Goal: Information Seeking & Learning: Understand process/instructions

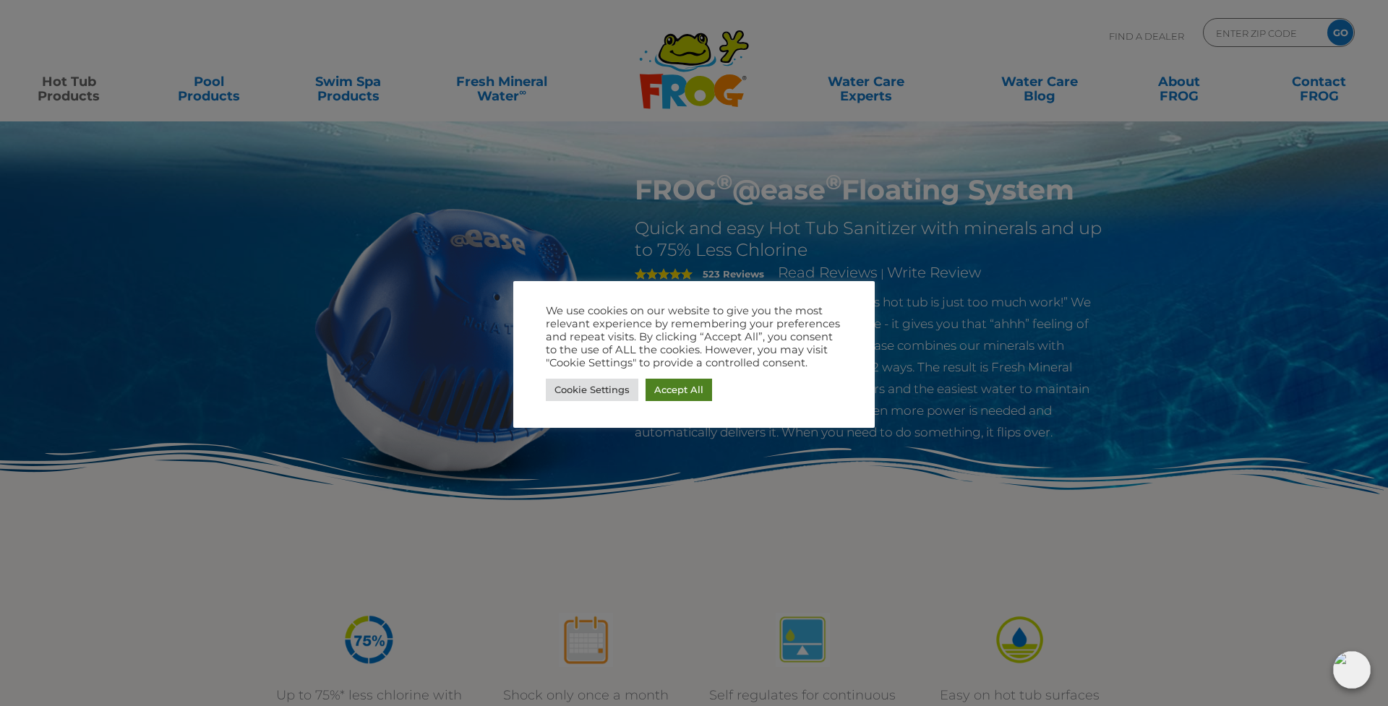
click at [675, 389] on link "Accept All" at bounding box center [679, 390] width 67 height 22
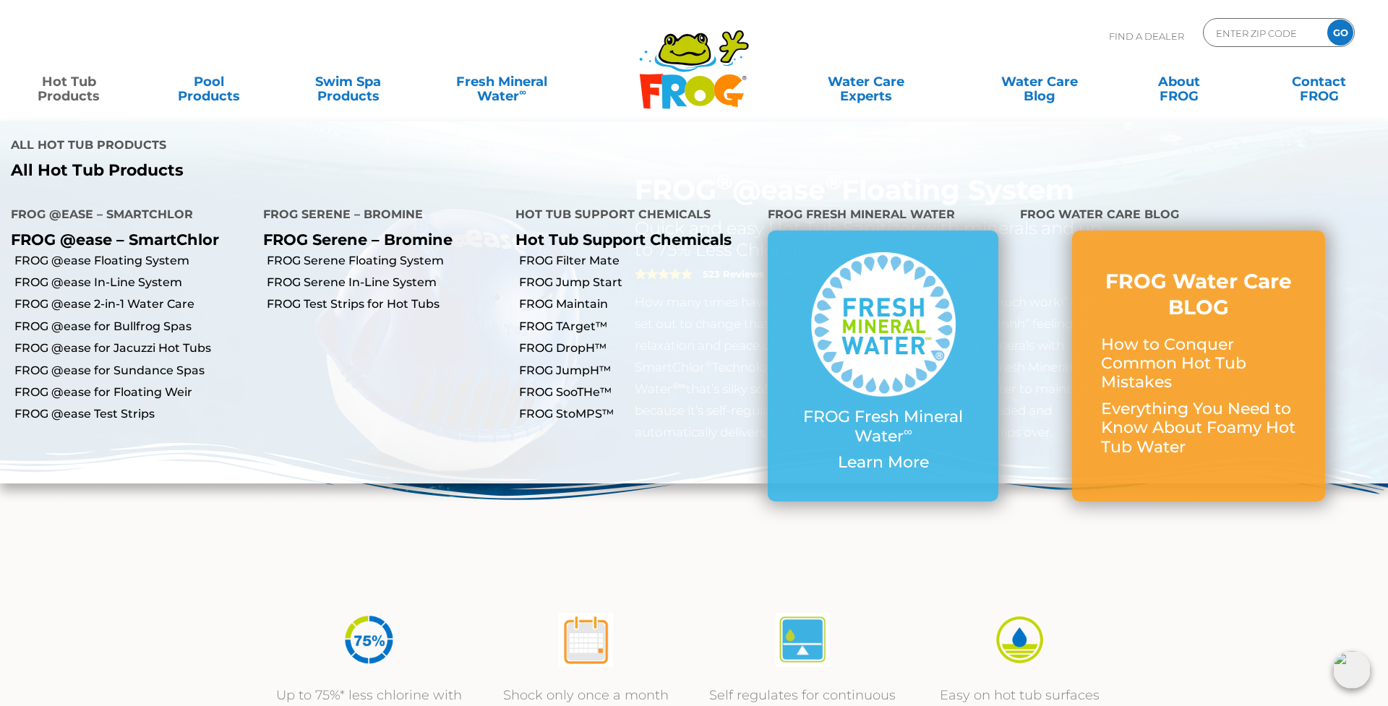
click at [74, 92] on link "Hot Tub Products" at bounding box center [68, 81] width 108 height 29
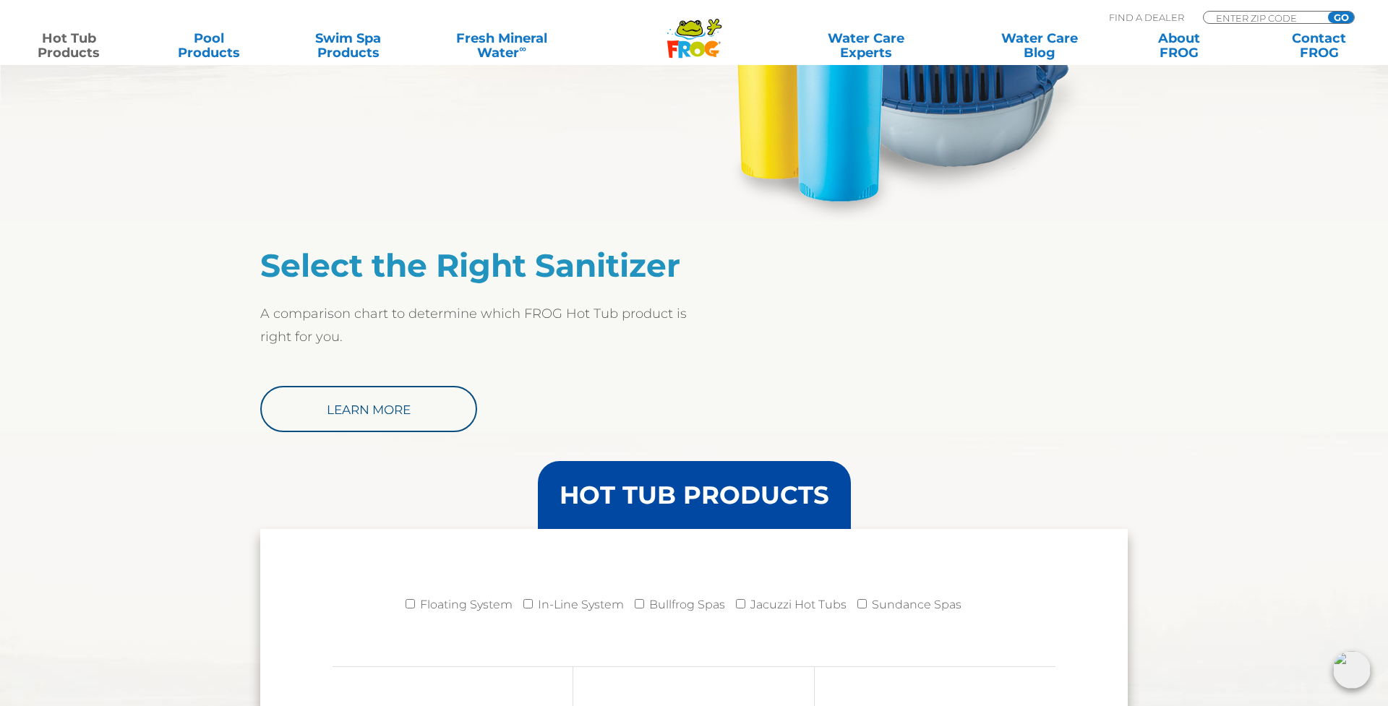
scroll to position [1033, 0]
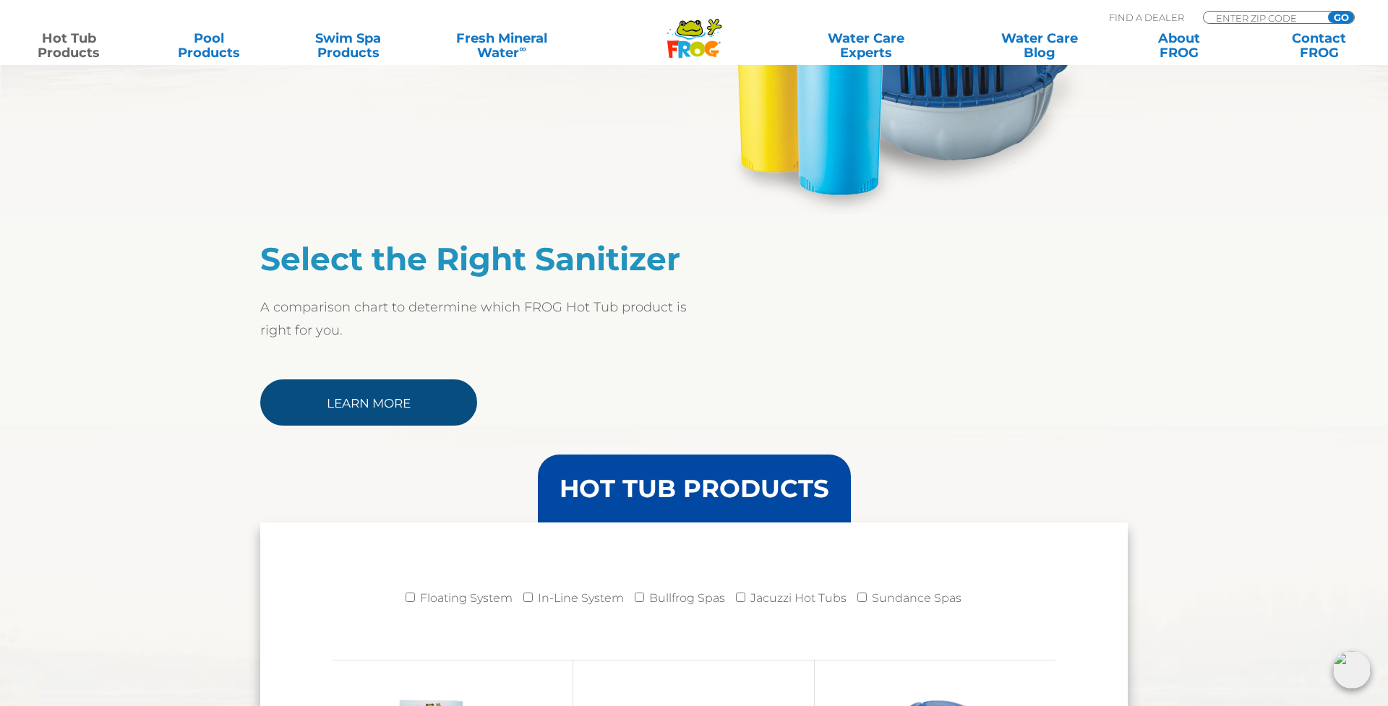
click at [331, 406] on link "Learn More" at bounding box center [368, 403] width 217 height 46
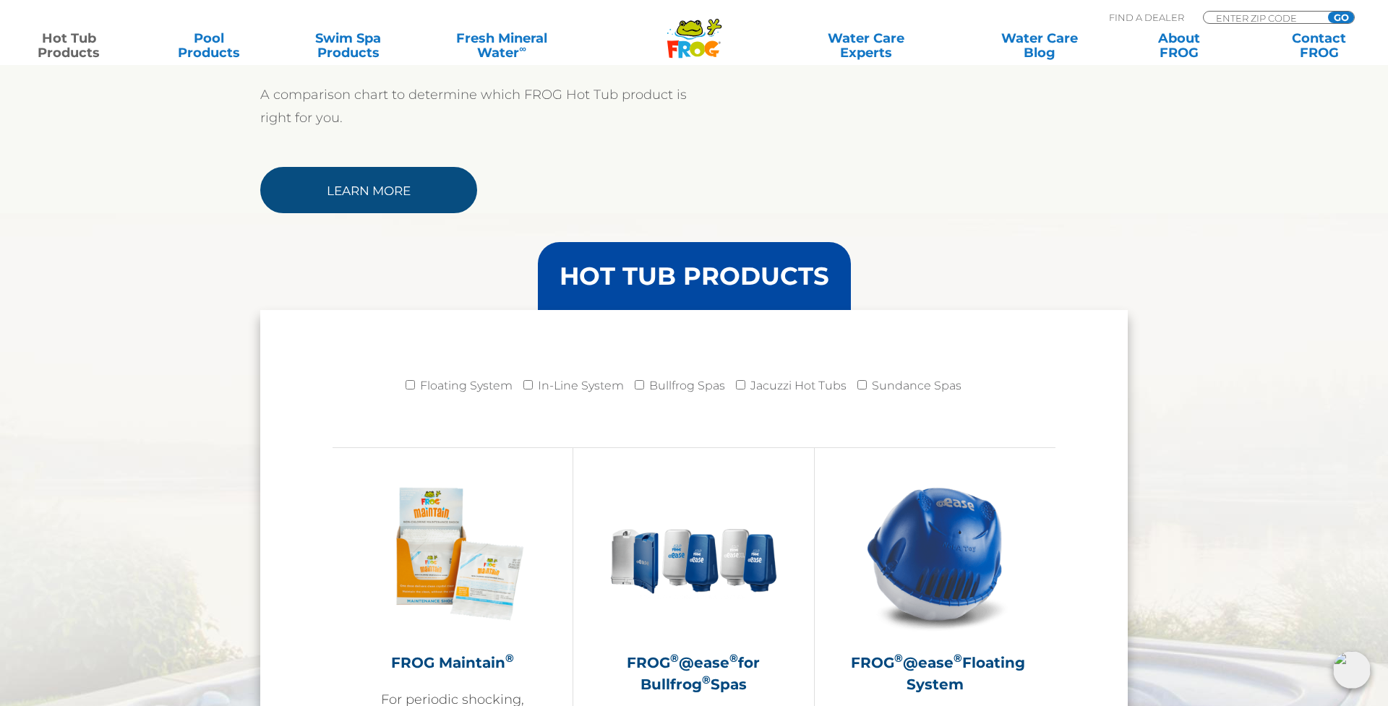
scroll to position [1247, 0]
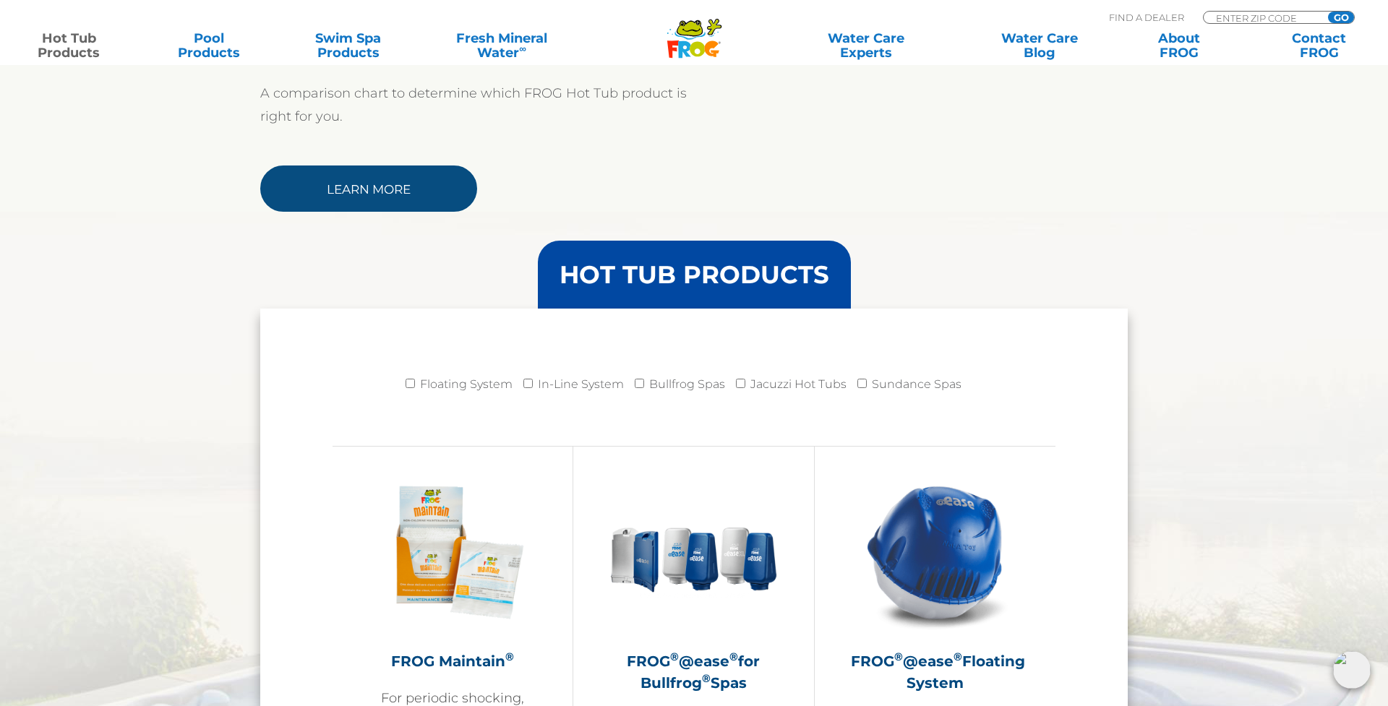
click at [359, 185] on link "Learn More" at bounding box center [368, 189] width 217 height 46
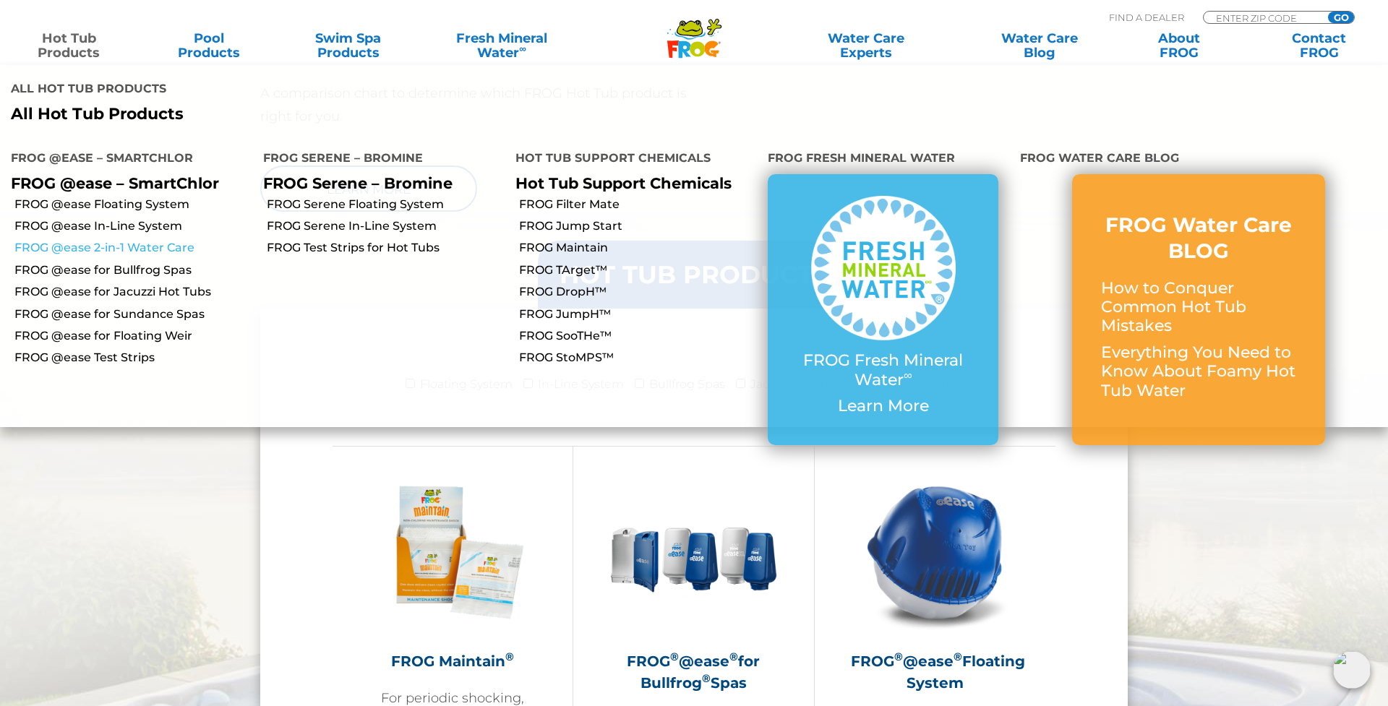
click at [80, 240] on link "FROG @ease 2-in-1 Water Care" at bounding box center [133, 248] width 238 height 16
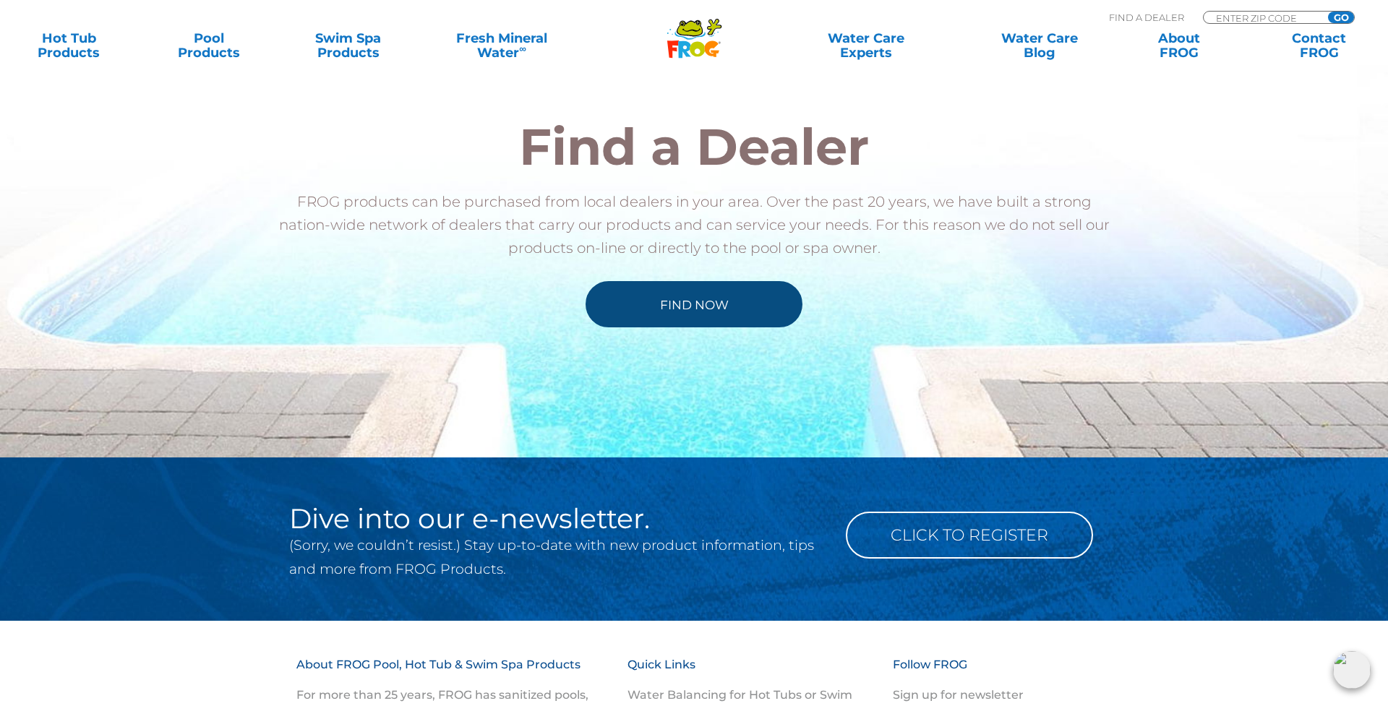
scroll to position [1544, 0]
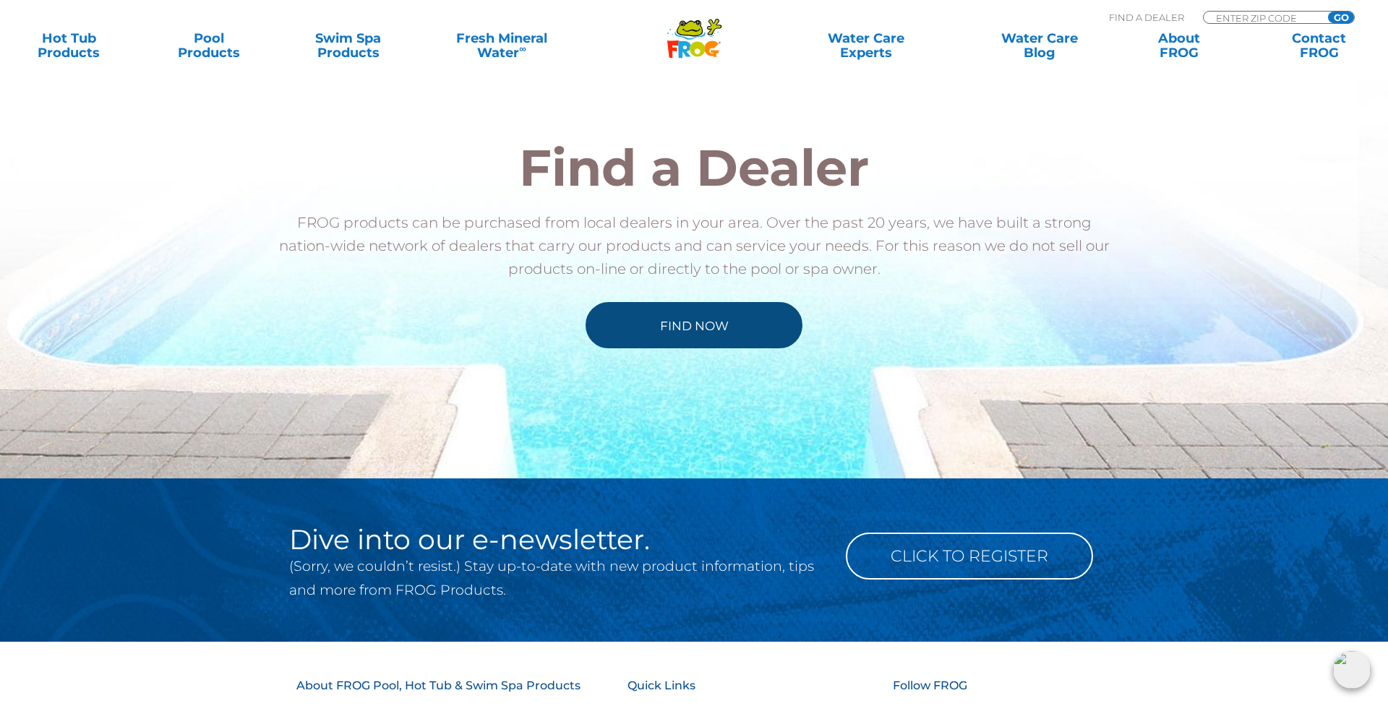
click at [697, 330] on link "Find Now" at bounding box center [694, 325] width 217 height 46
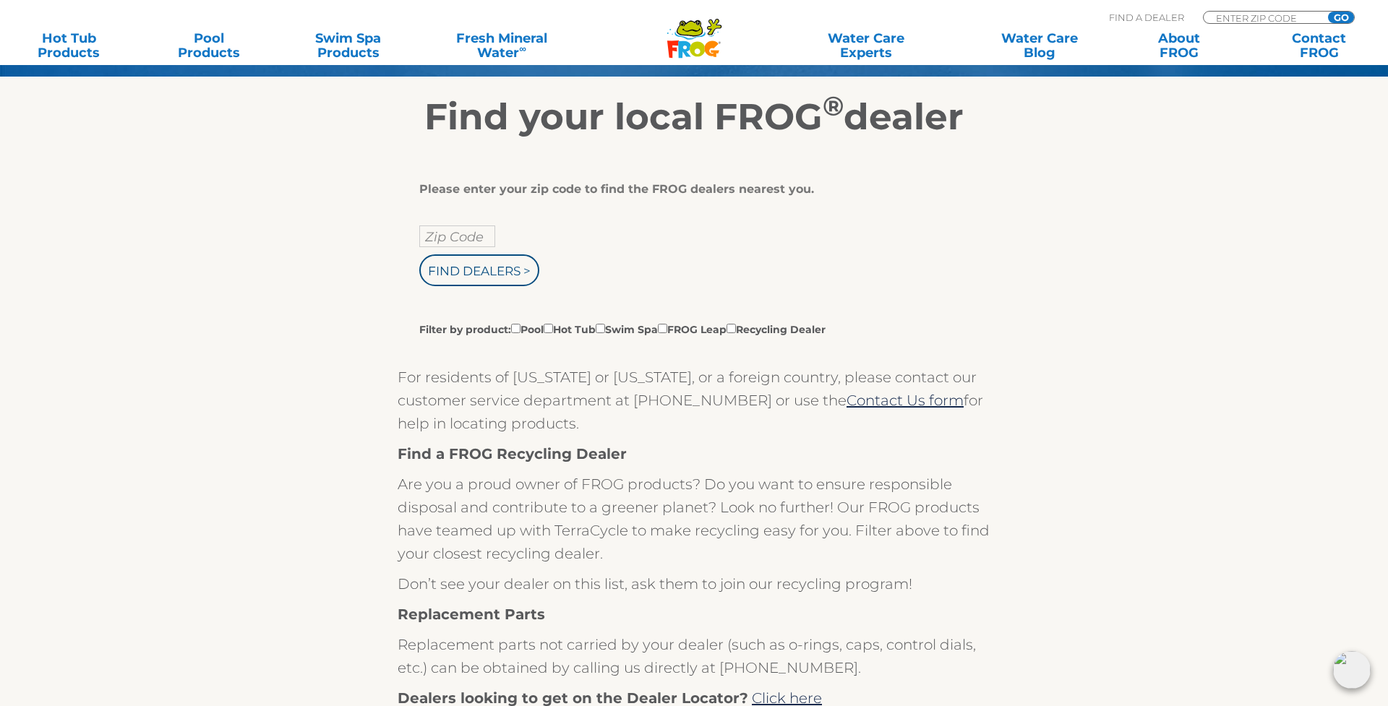
scroll to position [239, 0]
click at [443, 235] on input "text" at bounding box center [457, 236] width 76 height 22
type input "02895"
click at [463, 275] on input "Find Dealers >" at bounding box center [479, 270] width 120 height 32
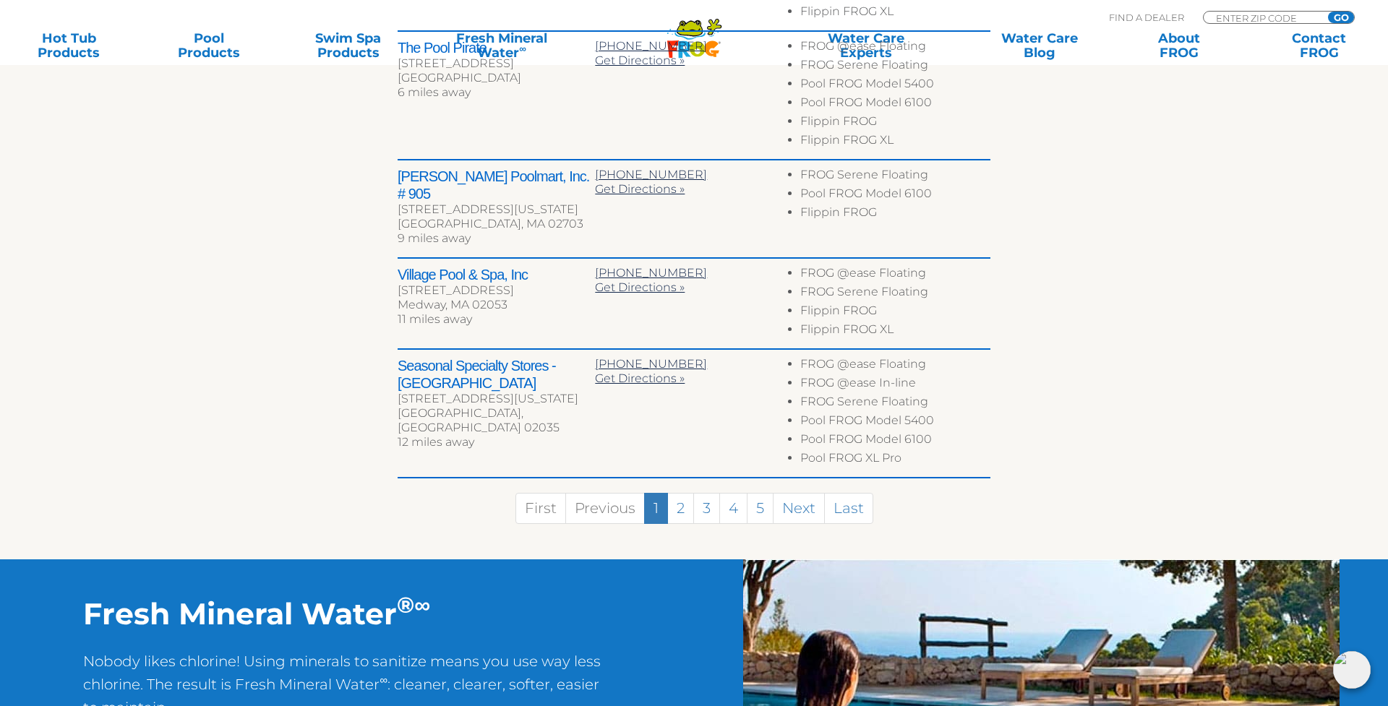
scroll to position [829, 0]
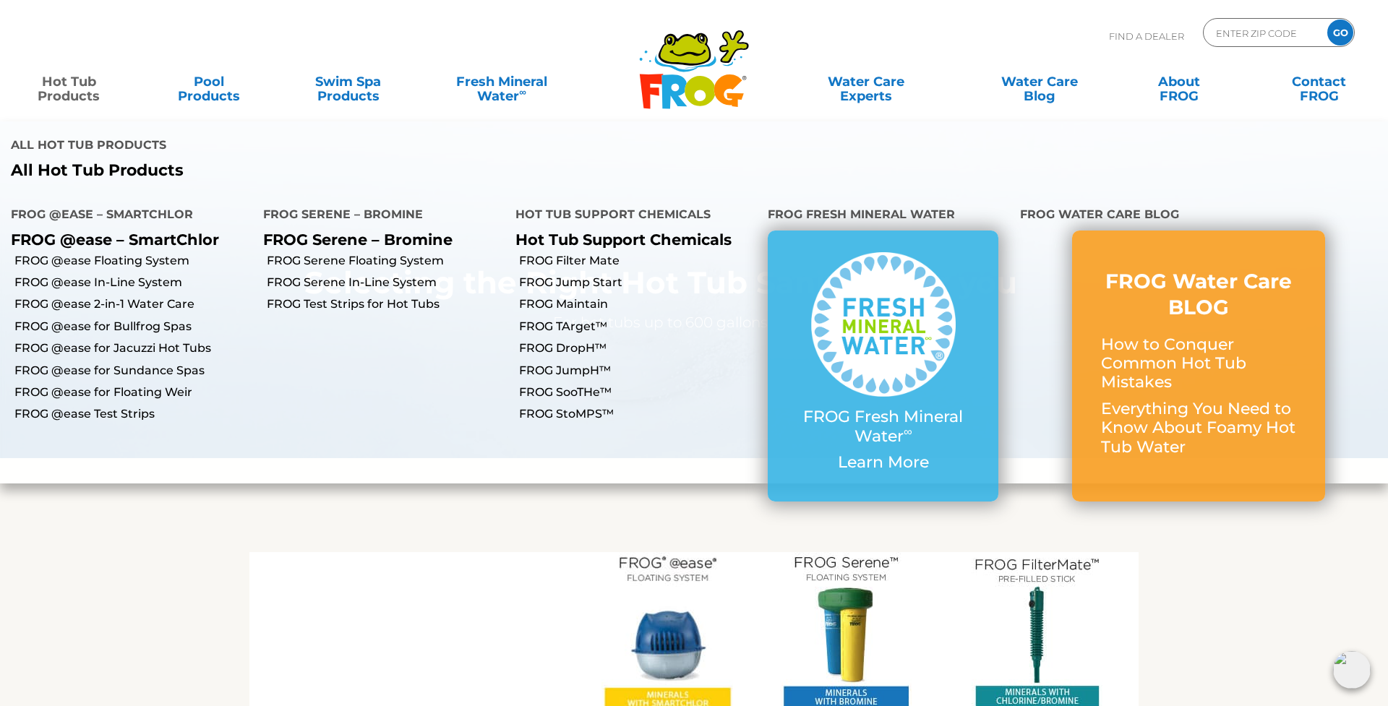
click at [50, 86] on link "Hot Tub Products" at bounding box center [68, 81] width 108 height 29
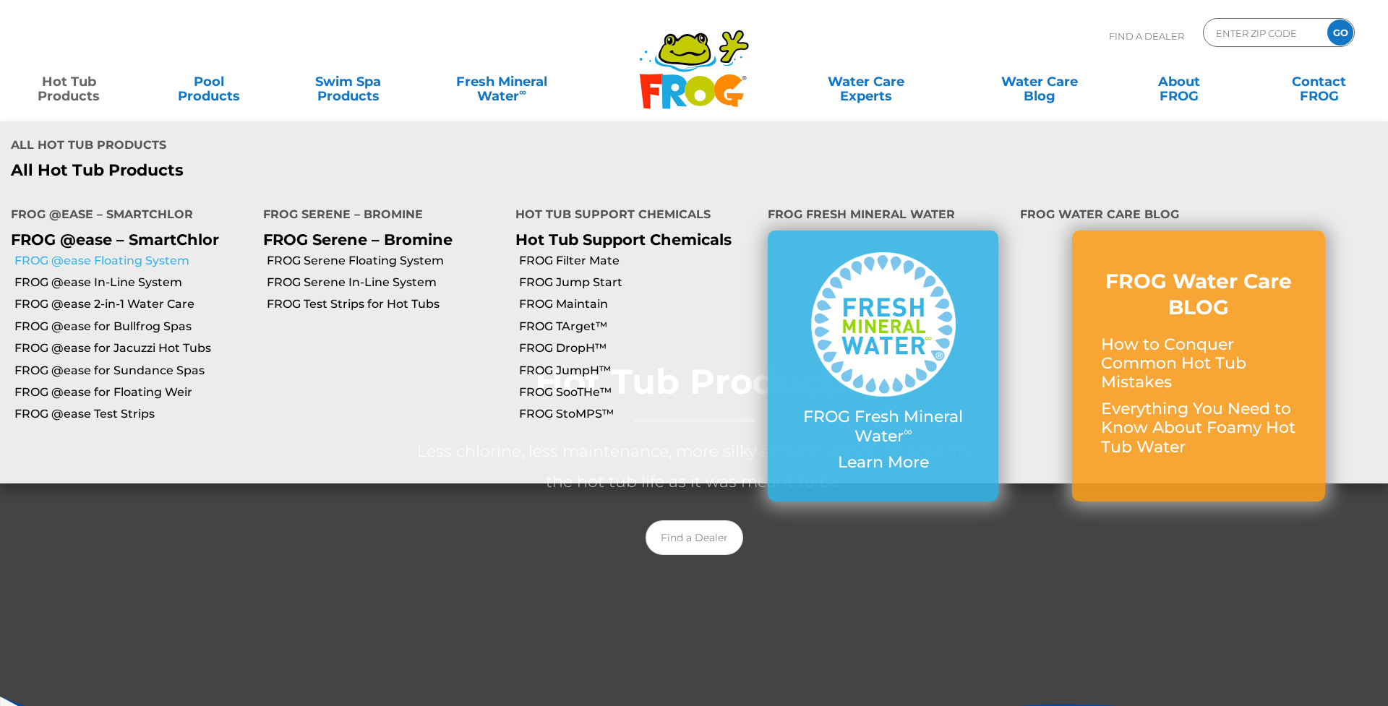
scroll to position [1, 0]
click at [115, 253] on link "FROG @ease Floating System" at bounding box center [133, 261] width 238 height 16
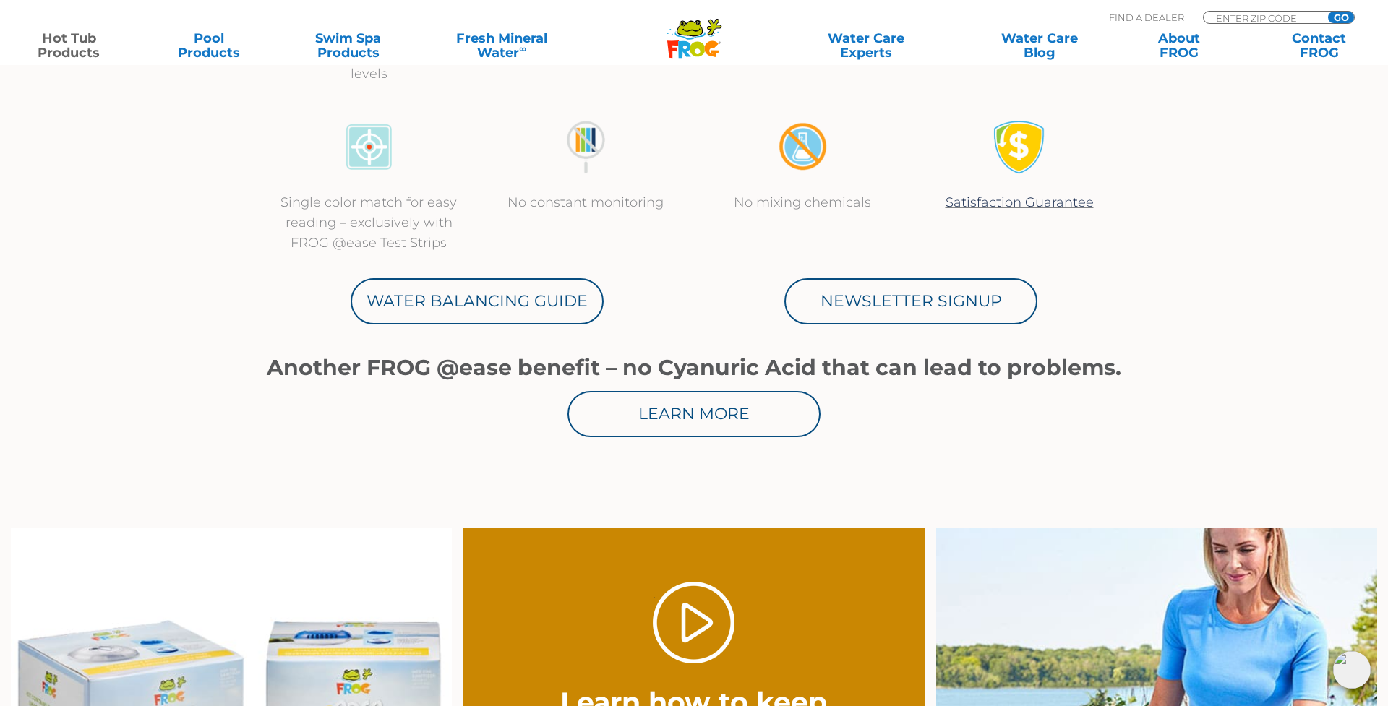
scroll to position [663, 0]
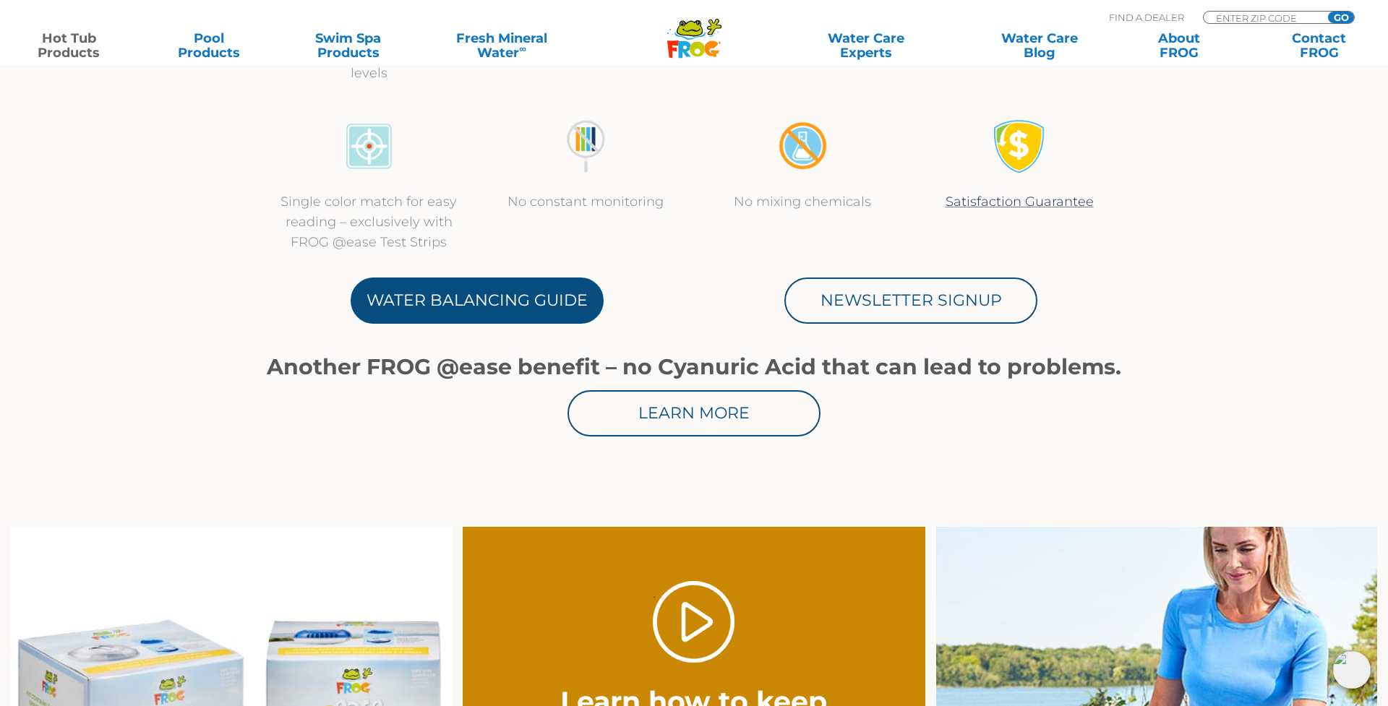
click at [487, 313] on link "Water Balancing Guide" at bounding box center [477, 301] width 253 height 46
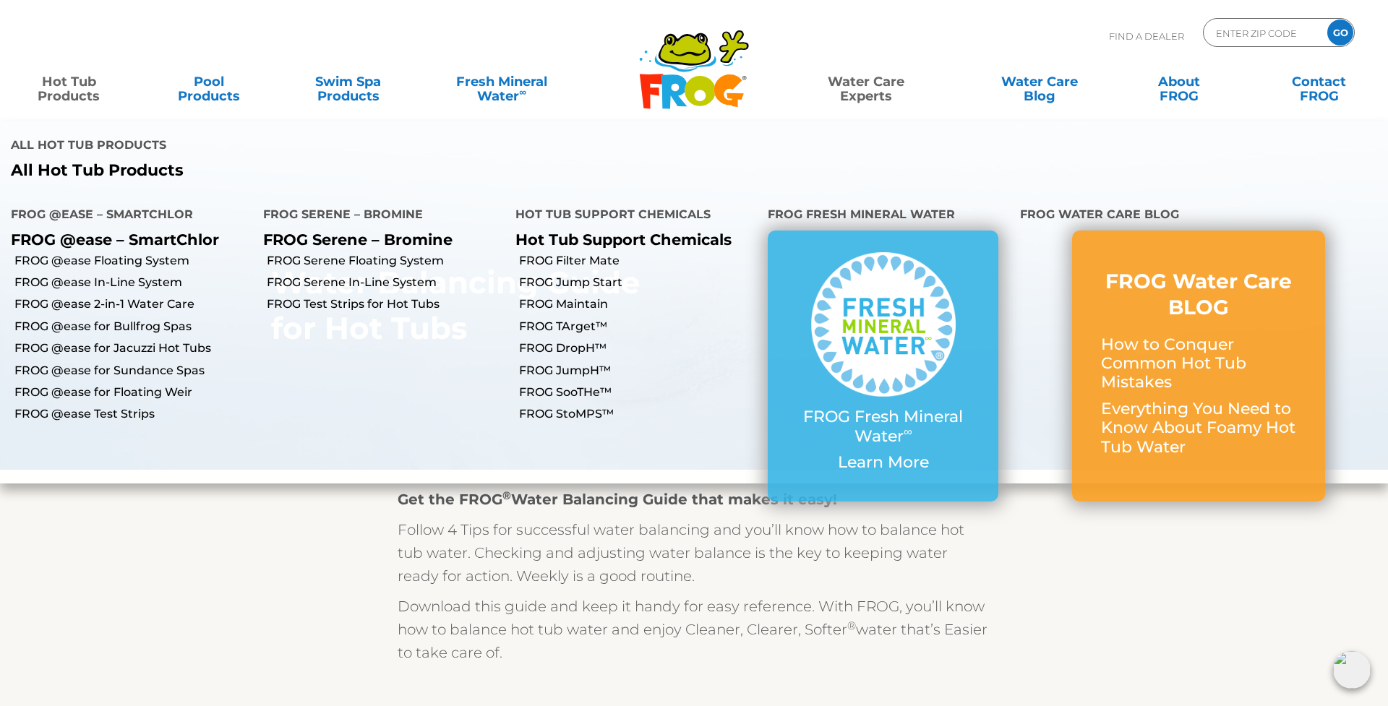
click at [61, 86] on link "Hot Tub Products" at bounding box center [68, 81] width 108 height 29
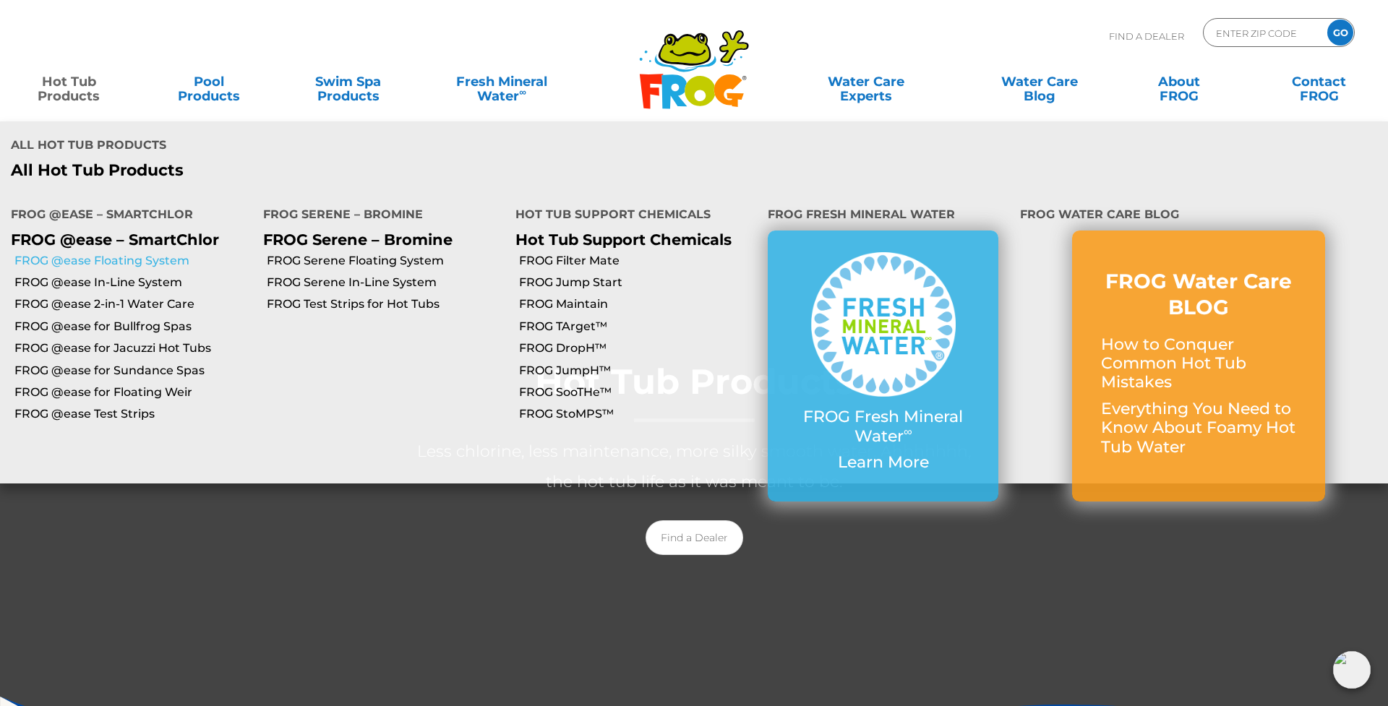
click at [101, 253] on link "FROG @ease Floating System" at bounding box center [133, 261] width 238 height 16
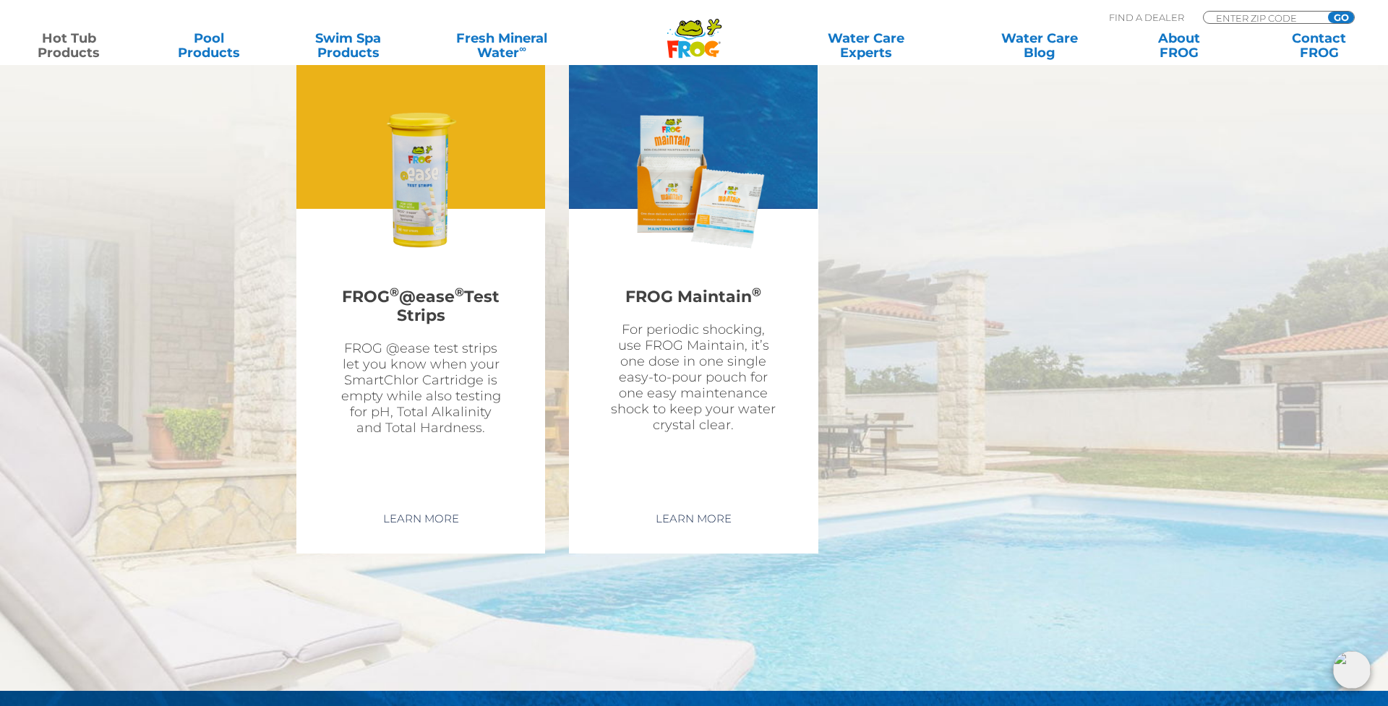
scroll to position [4199, 0]
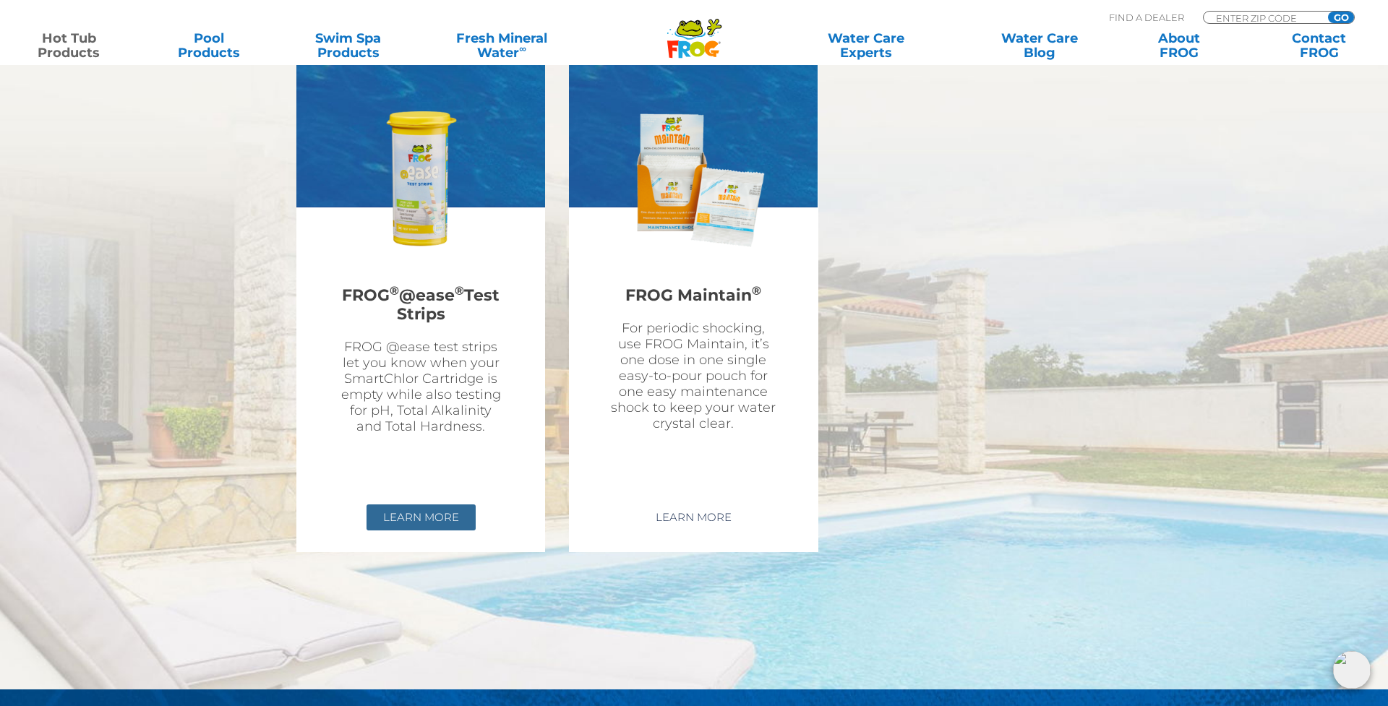
click at [409, 505] on link "Learn More" at bounding box center [421, 518] width 109 height 26
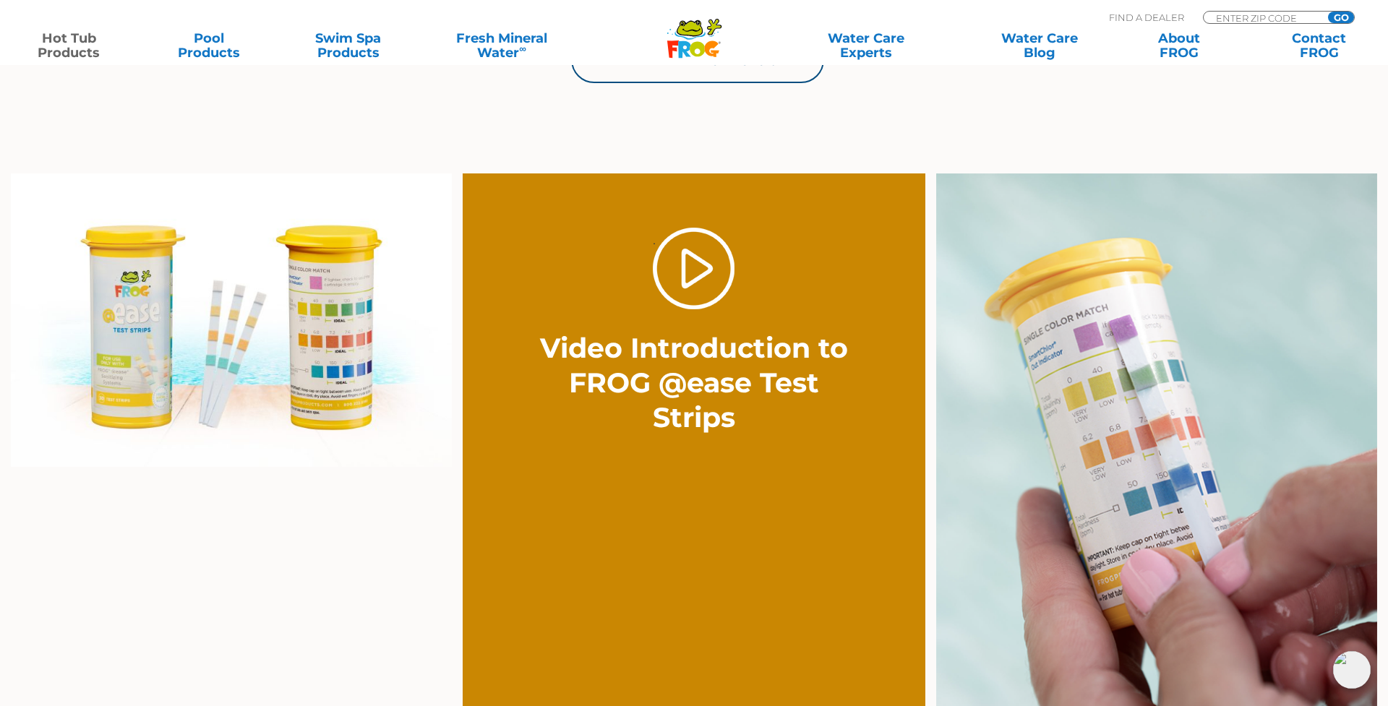
scroll to position [915, 0]
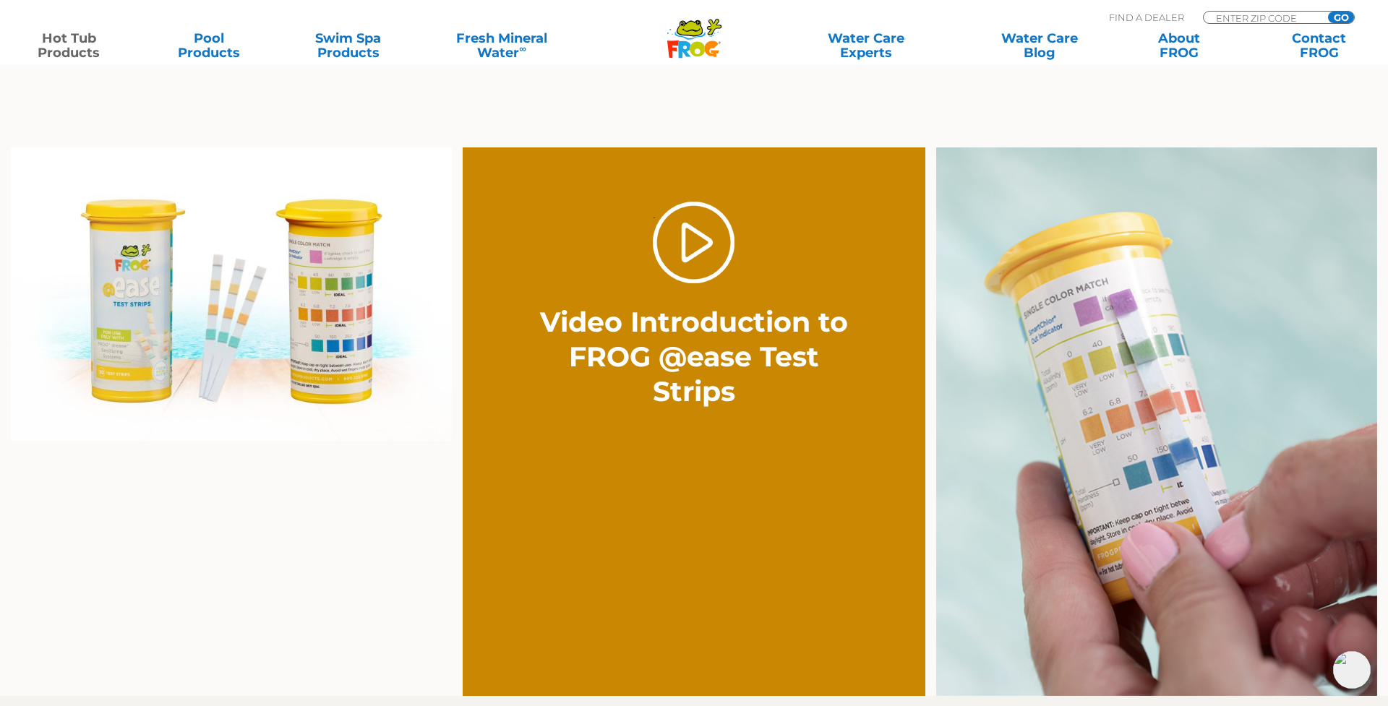
click at [1171, 397] on img at bounding box center [1156, 422] width 441 height 549
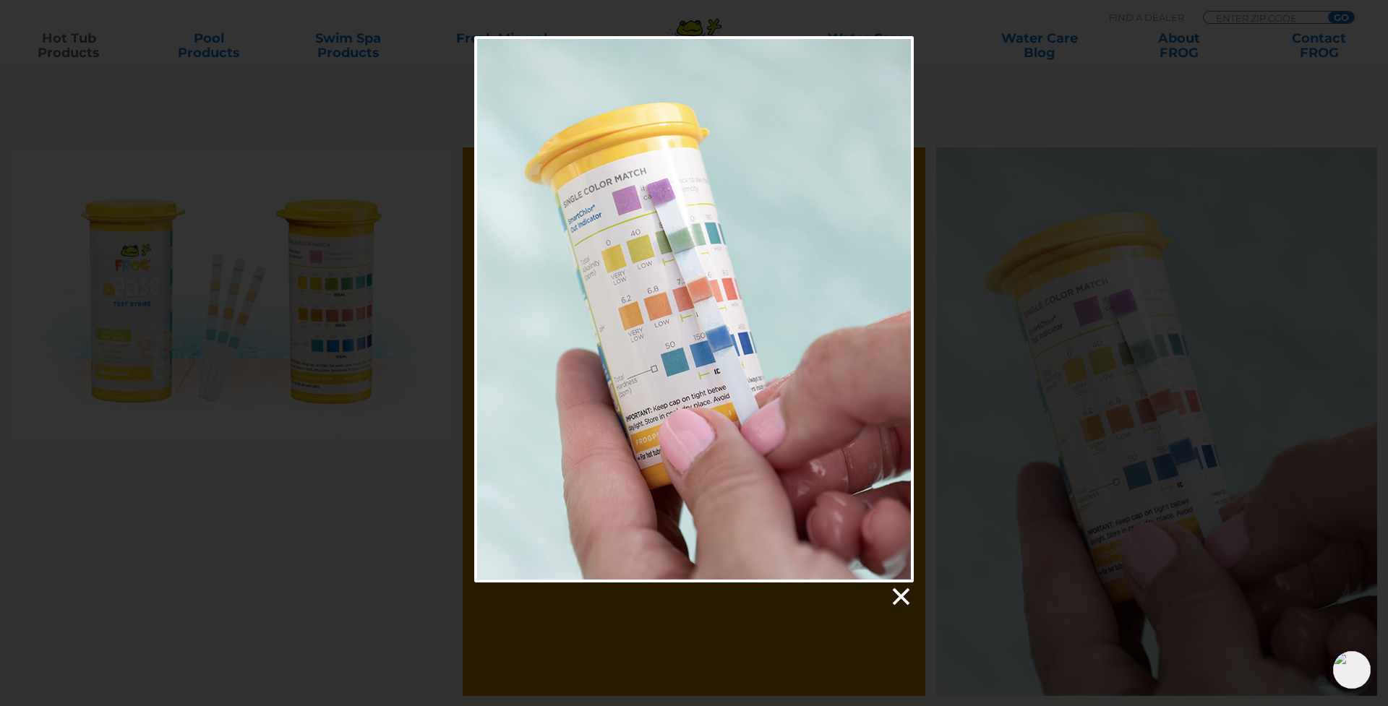
click at [905, 598] on link at bounding box center [900, 597] width 22 height 22
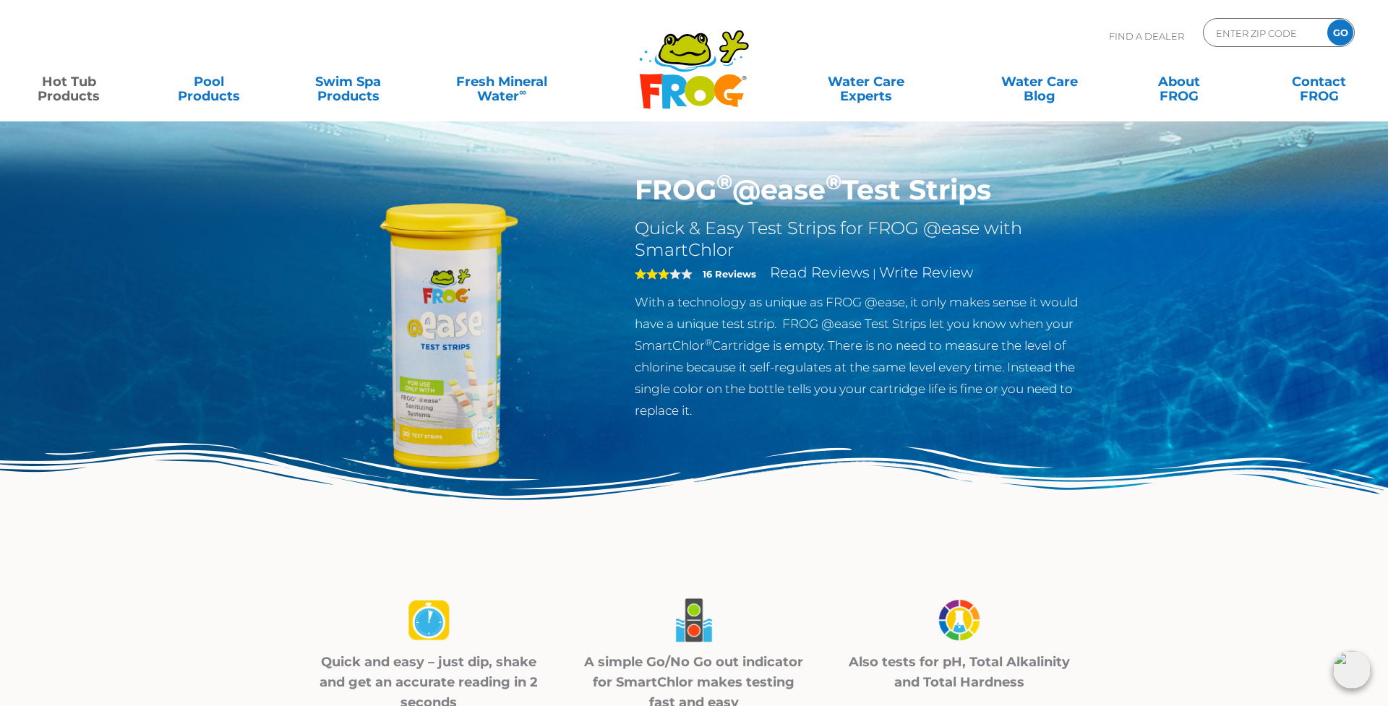
scroll to position [0, 0]
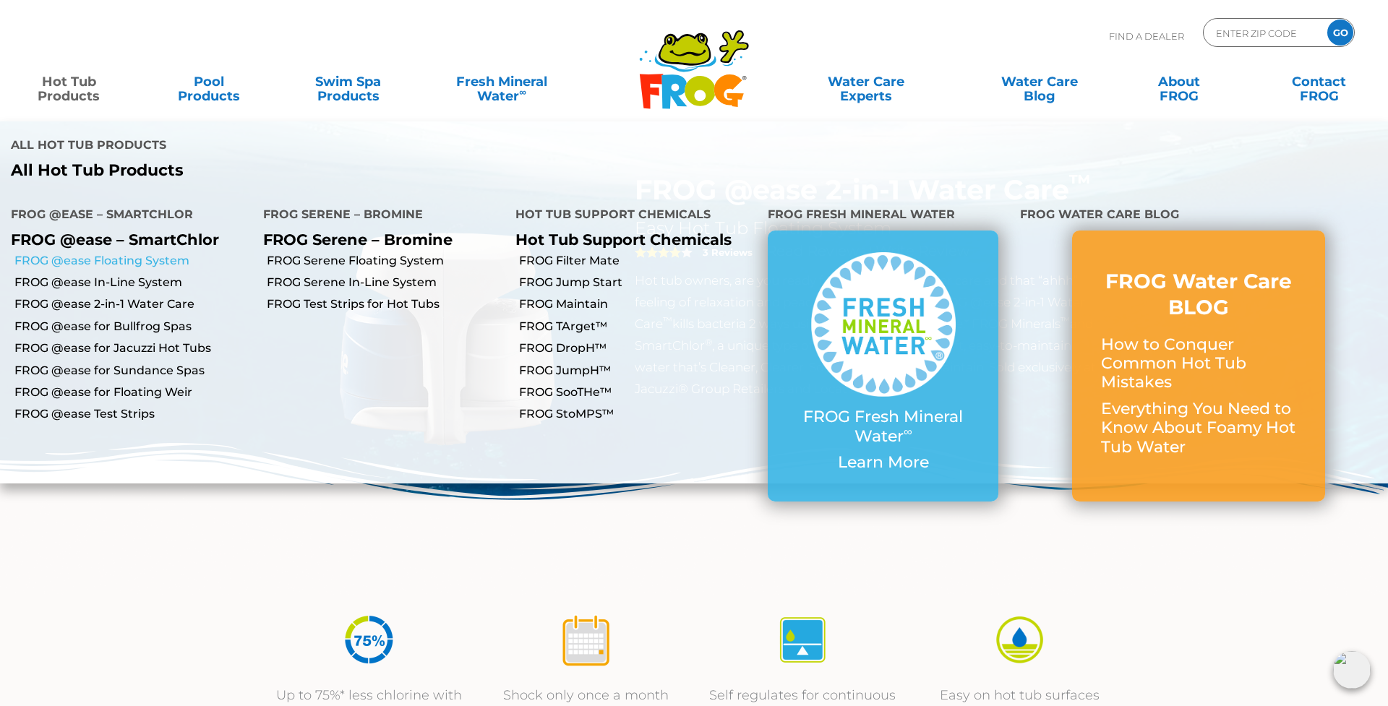
click at [85, 253] on link "FROG @ease Floating System" at bounding box center [133, 261] width 238 height 16
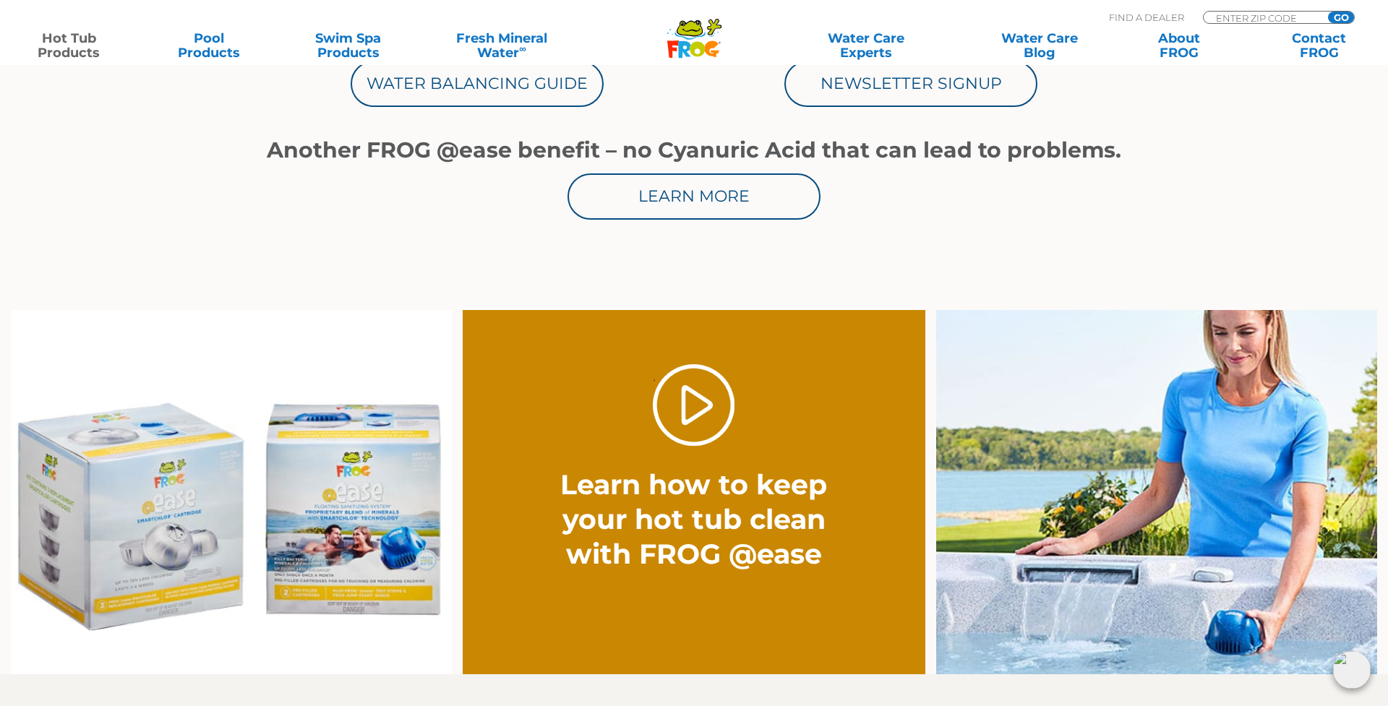
scroll to position [886, 0]
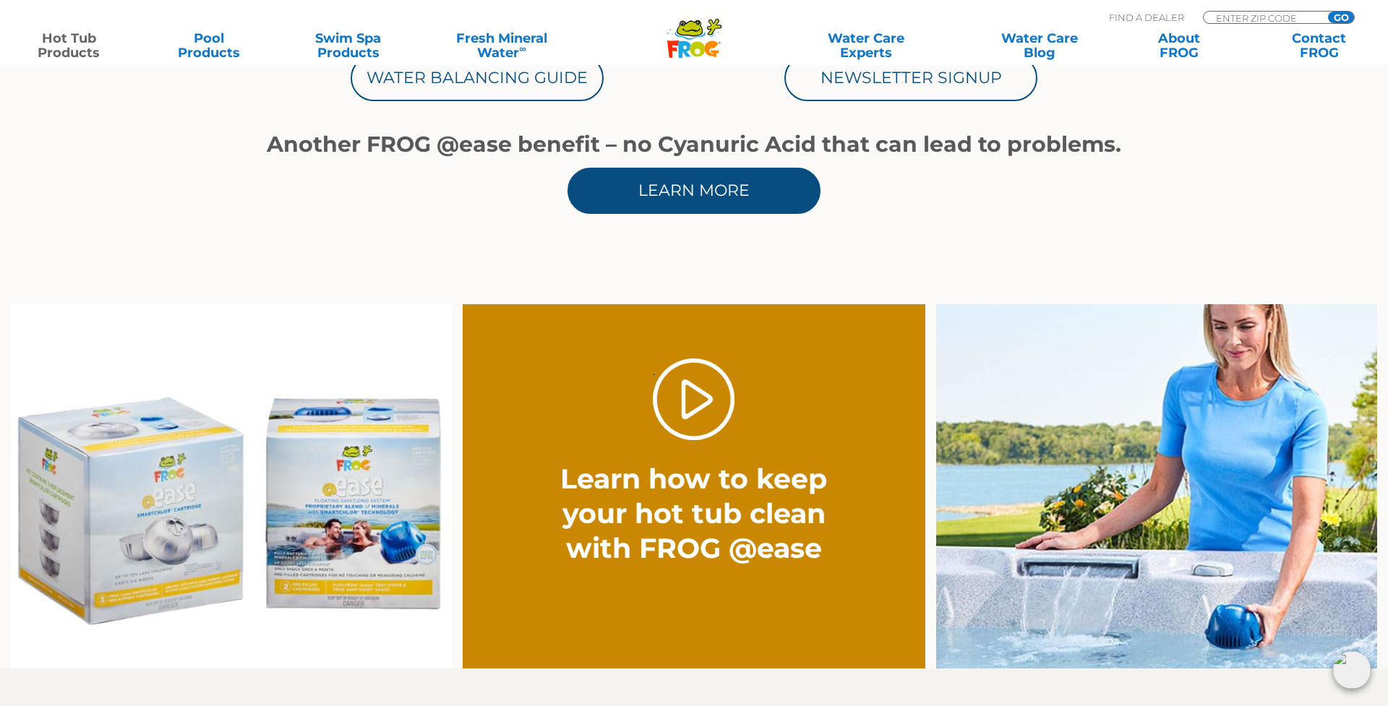
click at [702, 191] on link "Learn More" at bounding box center [694, 191] width 253 height 46
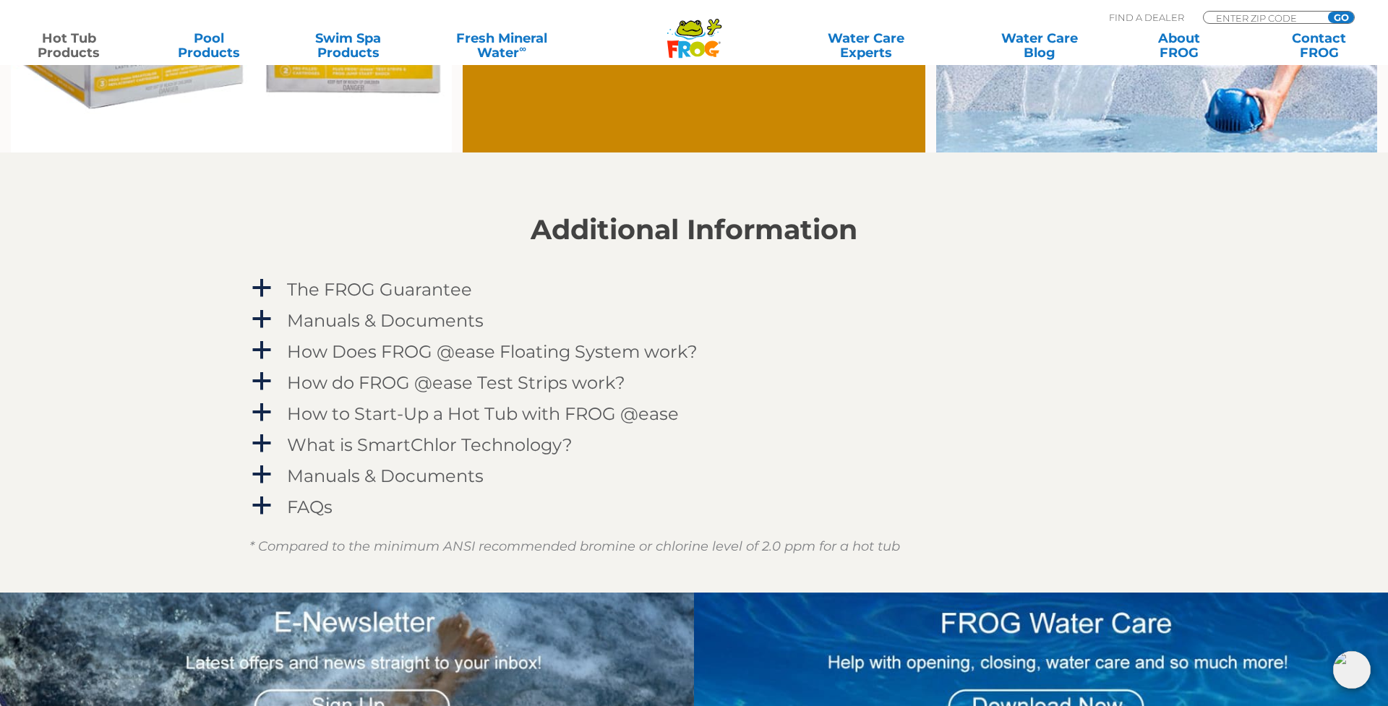
scroll to position [1406, 0]
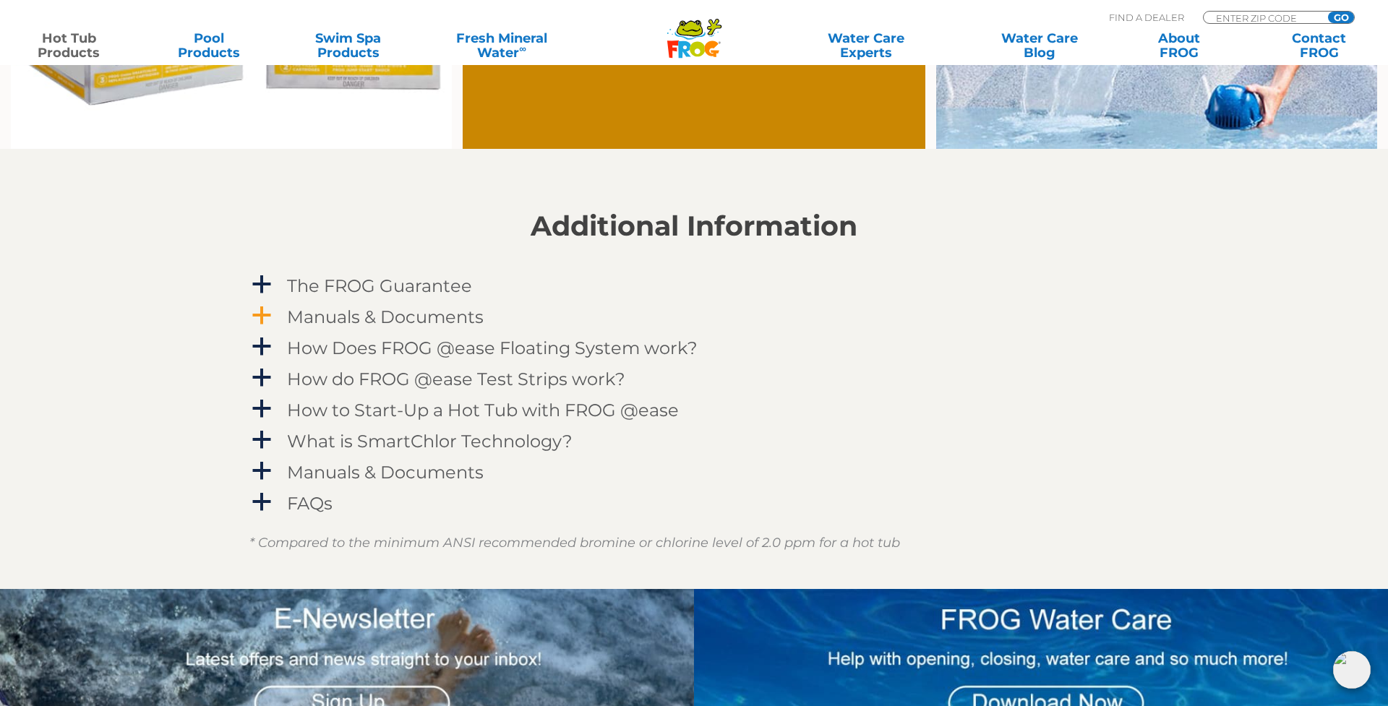
click at [411, 321] on h4 "Manuals & Documents" at bounding box center [385, 317] width 197 height 20
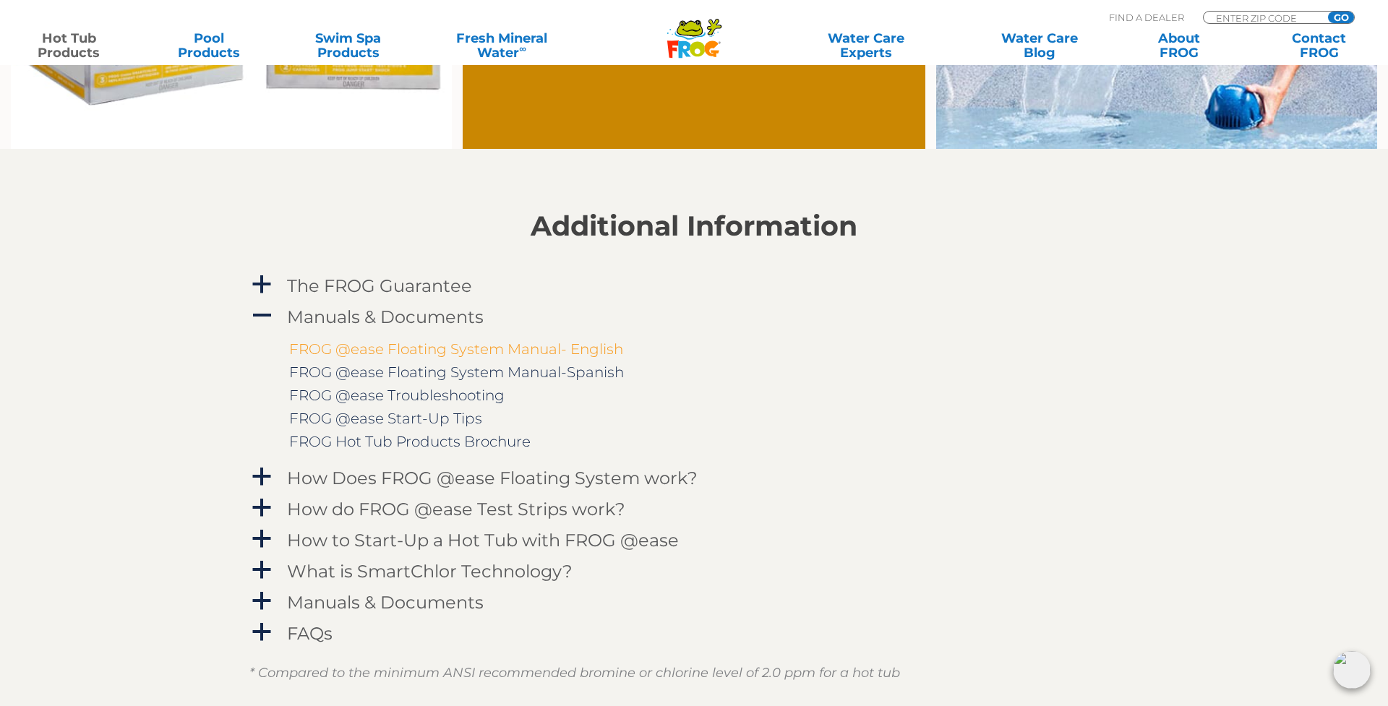
click at [415, 343] on link "FROG @ease Floating System Manual- English" at bounding box center [456, 349] width 334 height 17
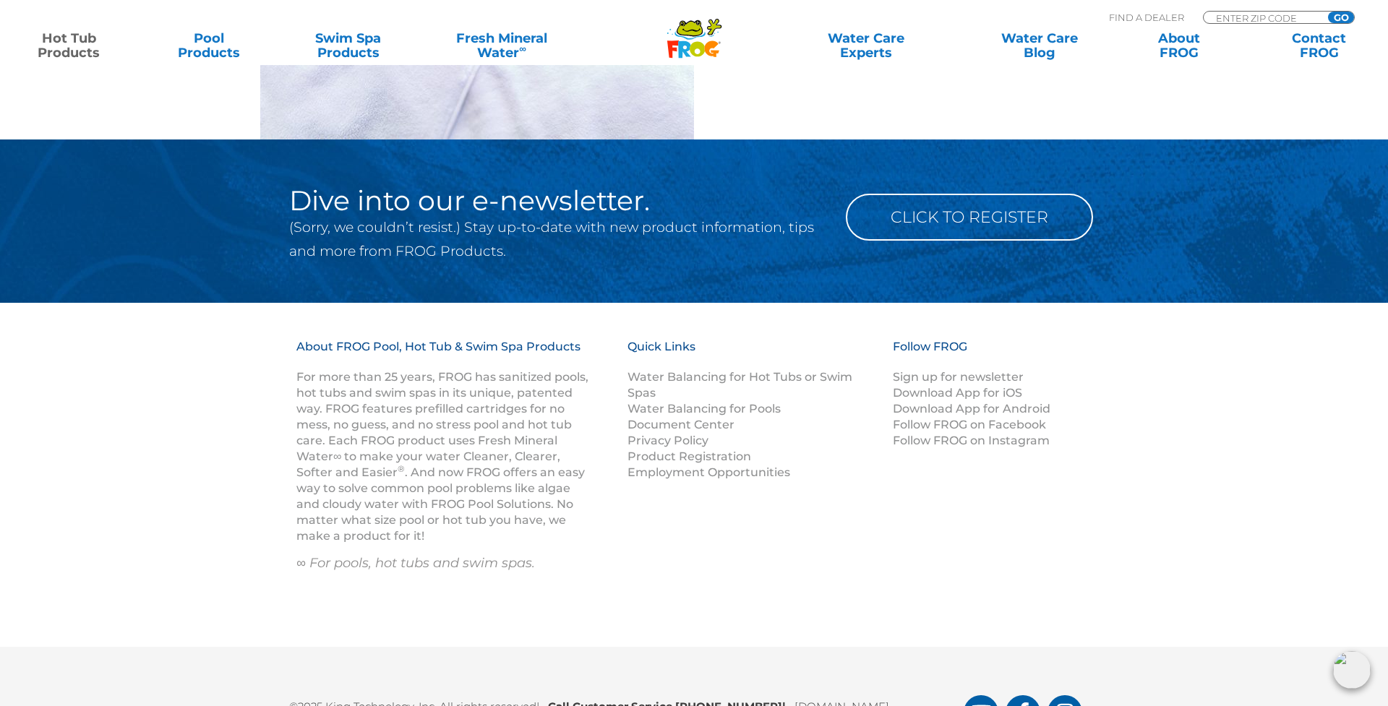
scroll to position [2283, 0]
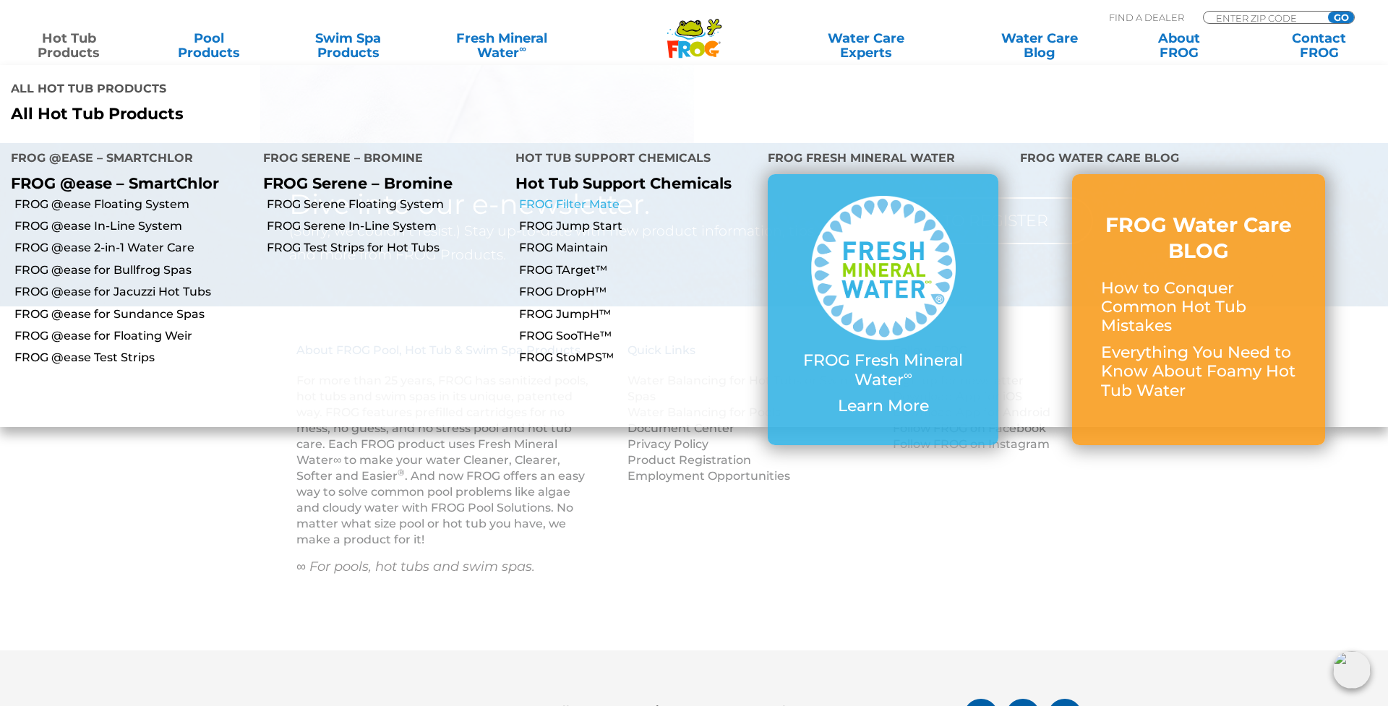
click at [593, 197] on link "FROG Filter Mate" at bounding box center [638, 205] width 238 height 16
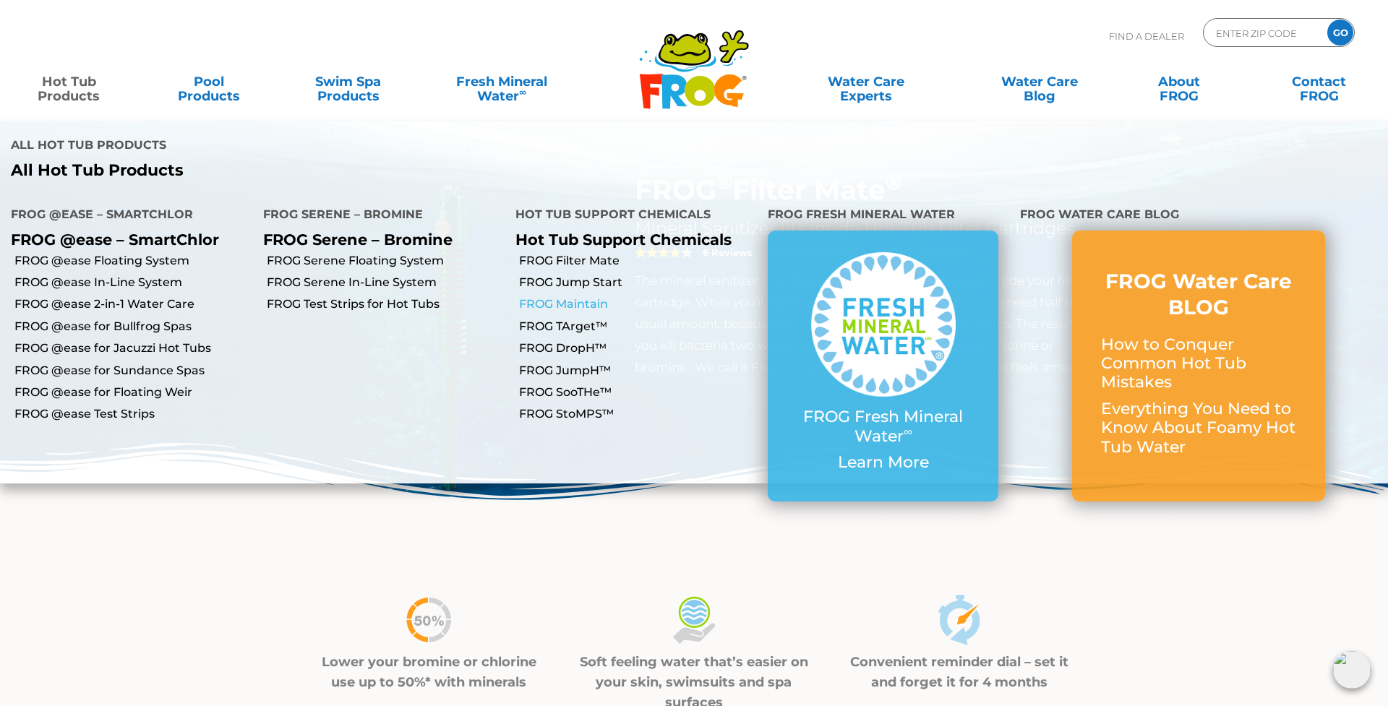
click at [592, 296] on link "FROG Maintain" at bounding box center [638, 304] width 238 height 16
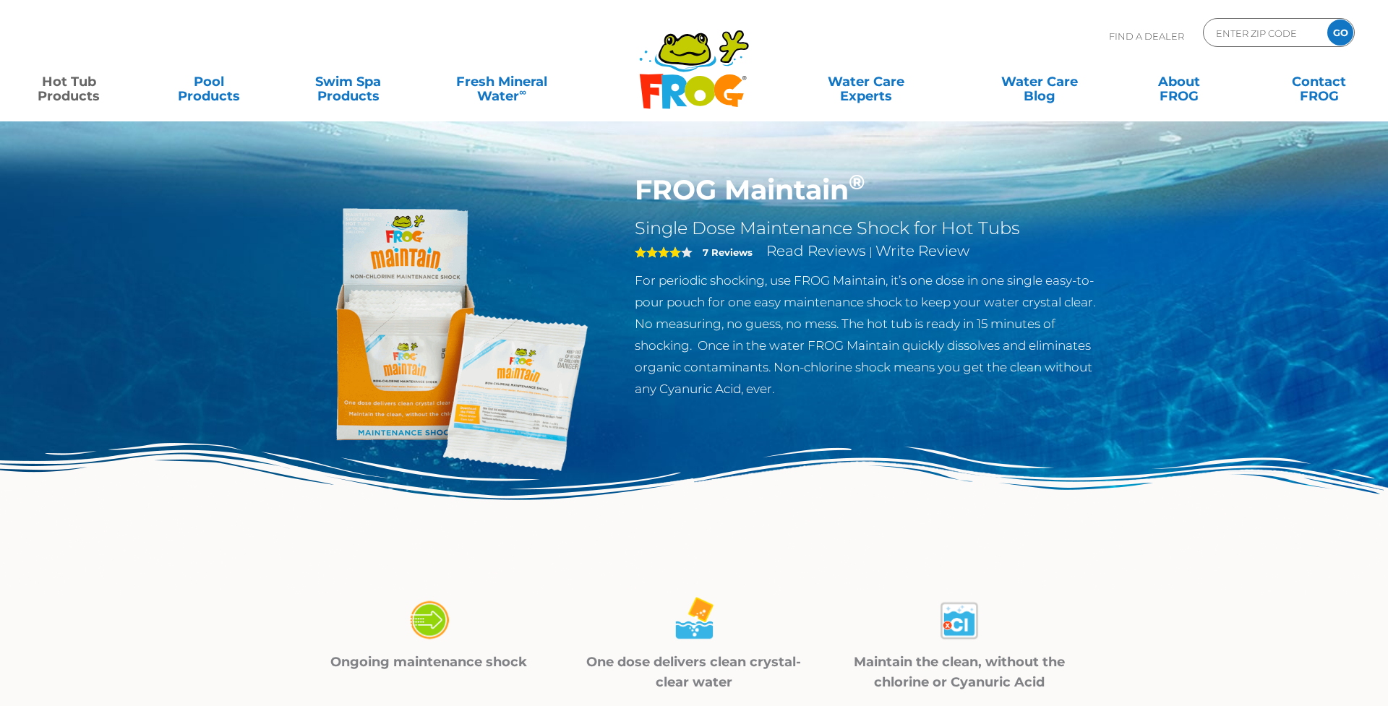
scroll to position [1, 0]
